Goal: Find specific page/section: Locate a particular part of the current website

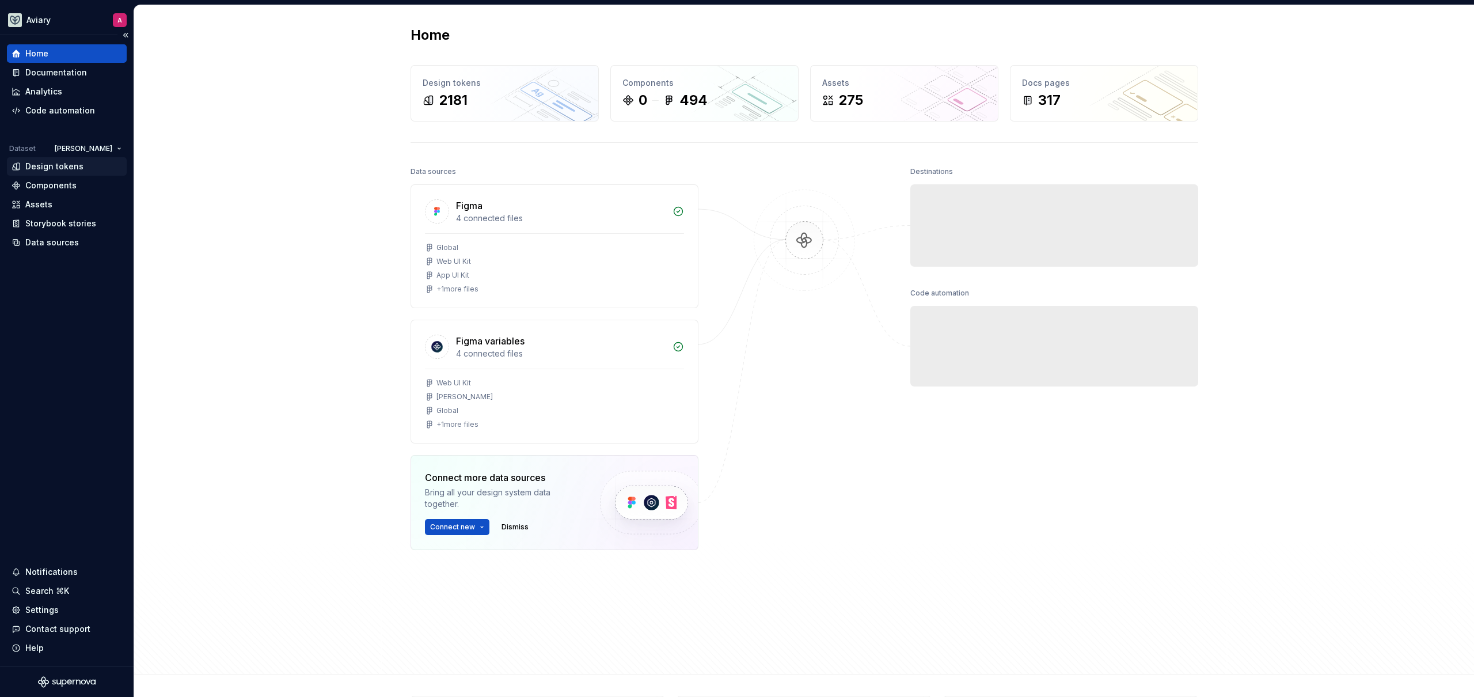
click at [81, 170] on div "Design tokens" at bounding box center [67, 167] width 111 height 12
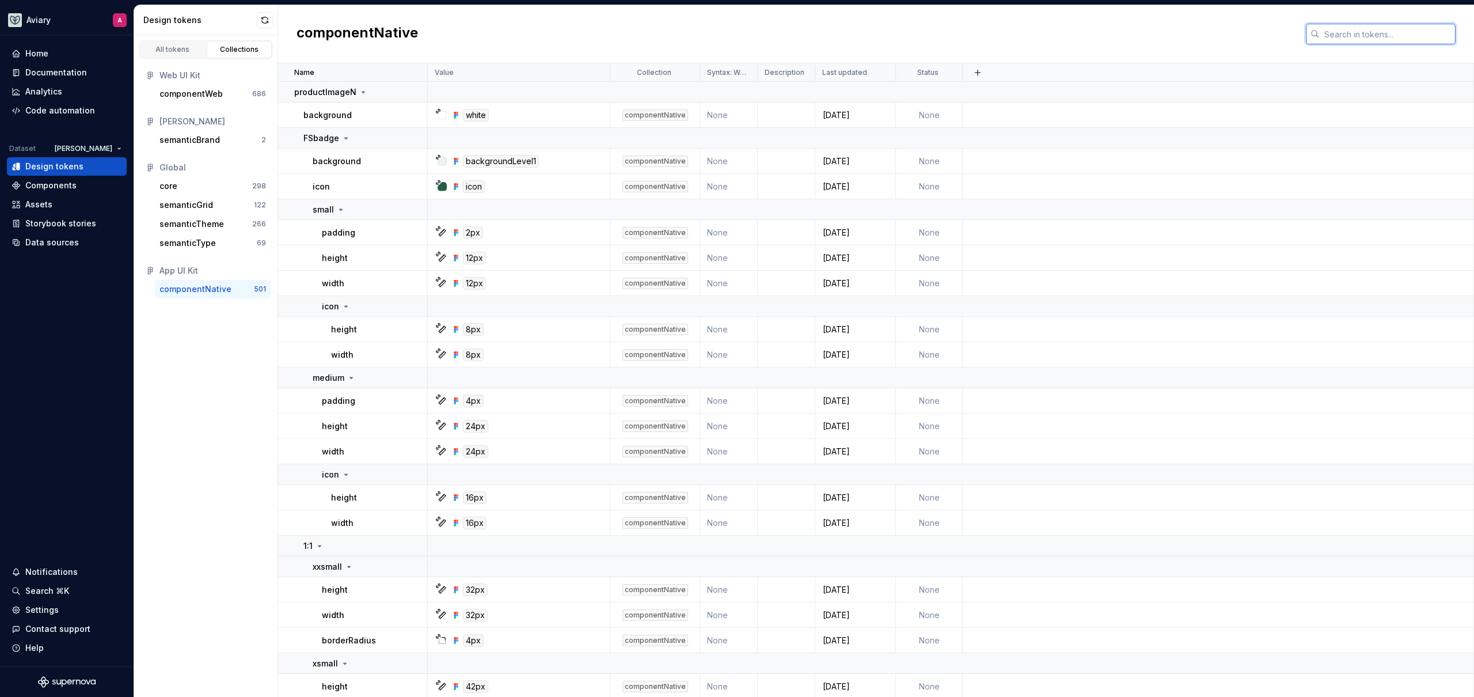
click at [1326, 32] on input "text" at bounding box center [1387, 34] width 136 height 21
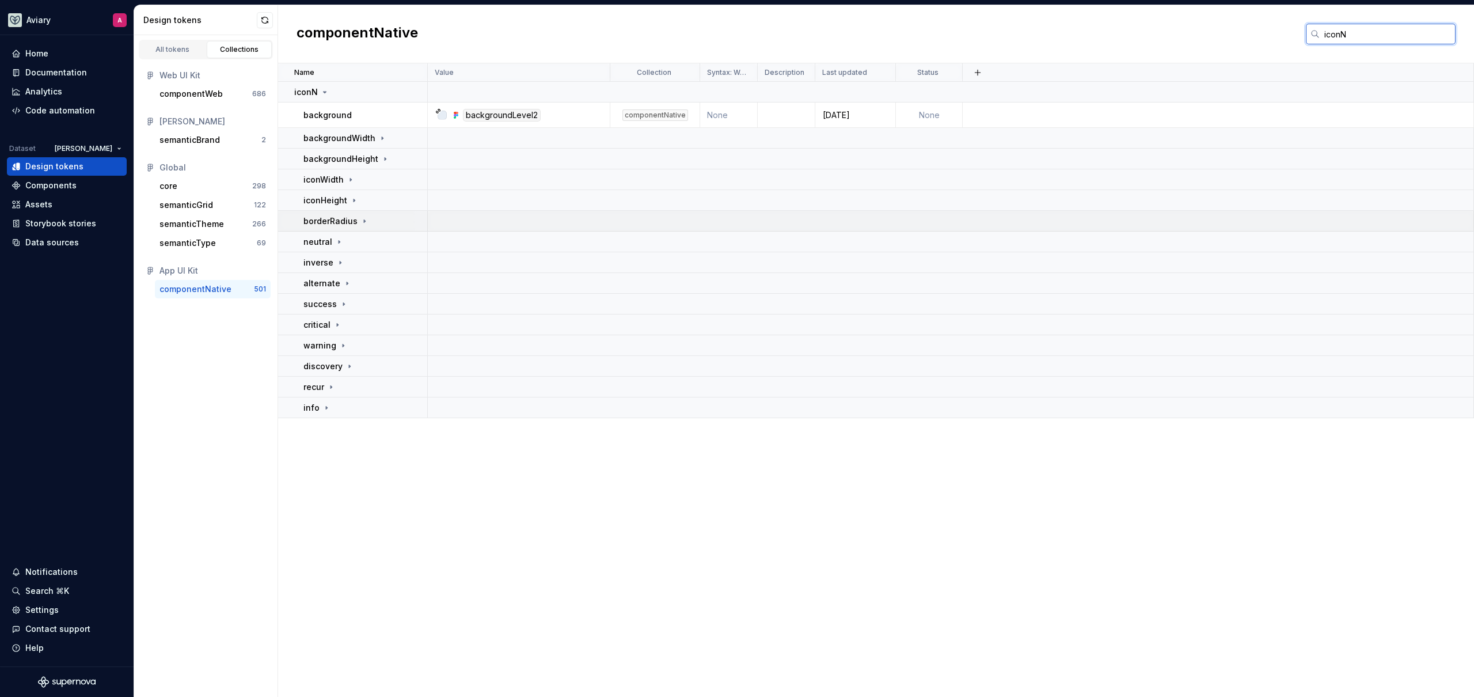
type input "iconN"
click at [349, 217] on p "borderRadius" at bounding box center [330, 221] width 54 height 12
click at [251, 343] on div "All tokens Collections Web UI Kit componentWeb 686 [PERSON_NAME] semanticBrand …" at bounding box center [206, 365] width 144 height 661
